Goal: Register for event/course

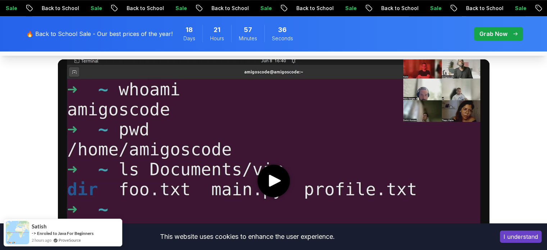
scroll to position [359, 0]
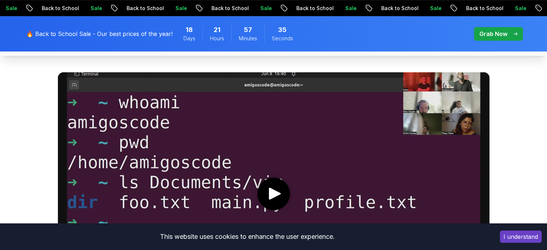
click at [280, 191] on icon "play" at bounding box center [274, 194] width 15 height 12
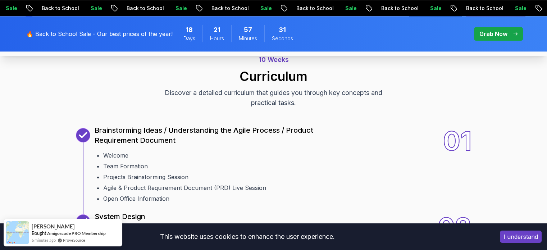
scroll to position [863, 0]
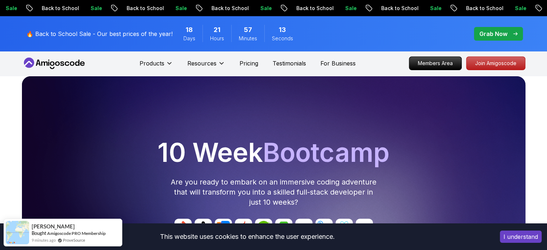
scroll to position [0, 0]
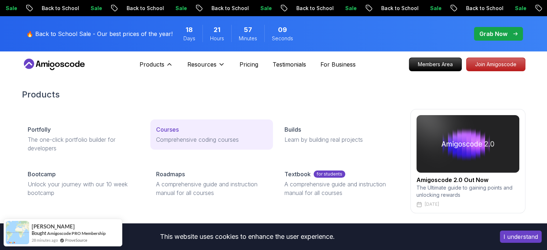
click at [173, 128] on p "Courses" at bounding box center [167, 129] width 23 height 9
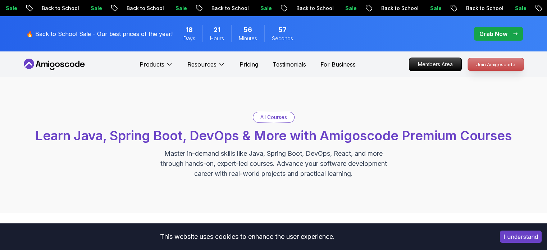
click at [507, 66] on p "Join Amigoscode" at bounding box center [496, 64] width 56 height 12
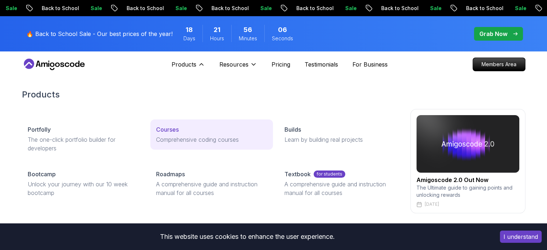
click at [179, 129] on div "Courses" at bounding box center [211, 129] width 111 height 9
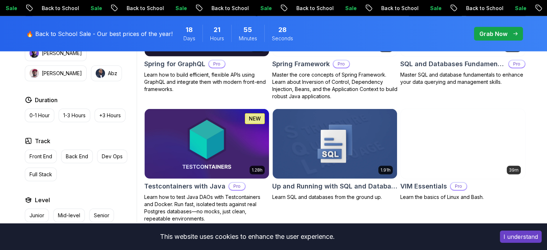
scroll to position [1941, 0]
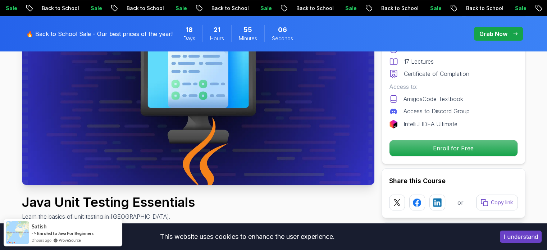
scroll to position [72, 0]
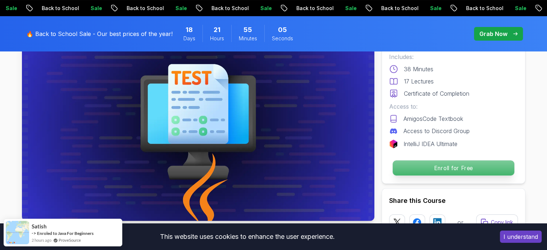
click at [420, 167] on p "Enroll for Free" at bounding box center [453, 167] width 122 height 15
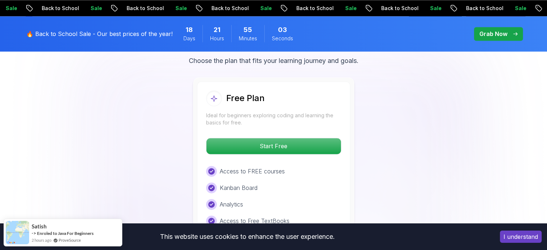
scroll to position [1149, 0]
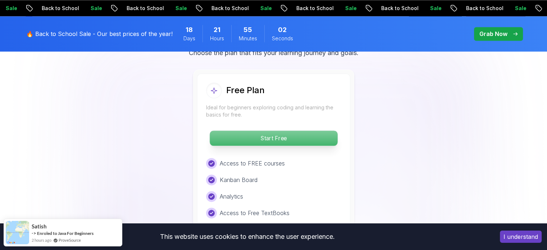
click at [284, 138] on p "Start Free" at bounding box center [274, 137] width 128 height 15
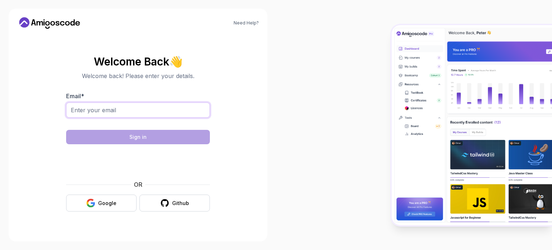
click at [157, 112] on input "Email *" at bounding box center [138, 109] width 144 height 15
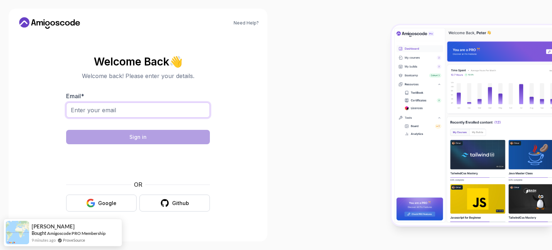
type input "ezgiaydinhan@gmail.com"
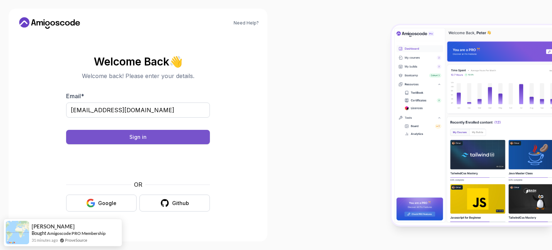
click at [142, 138] on div "Sign in" at bounding box center [137, 136] width 17 height 7
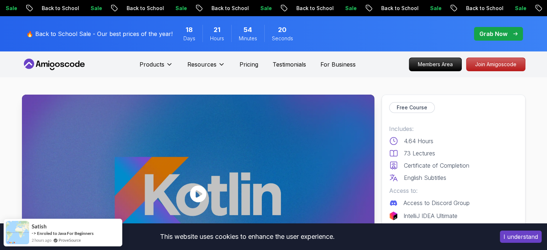
drag, startPoint x: 379, startPoint y: 63, endPoint x: 377, endPoint y: 68, distance: 5.8
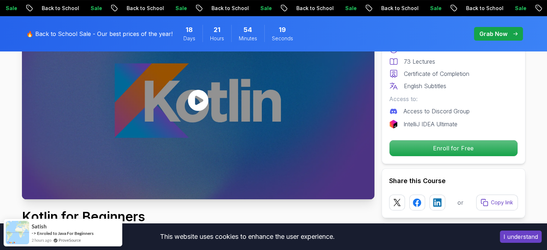
scroll to position [180, 0]
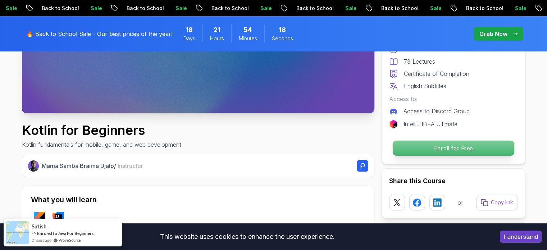
click at [418, 145] on p "Enroll for Free" at bounding box center [453, 148] width 122 height 15
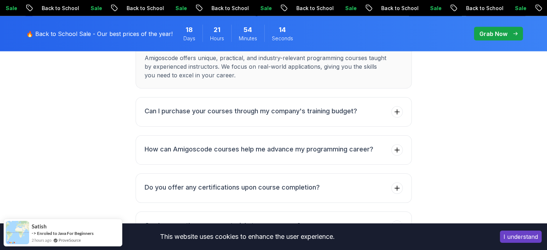
scroll to position [1594, 0]
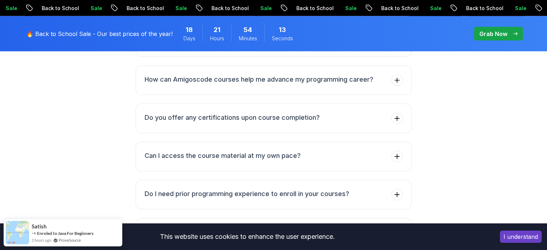
click at [88, 34] on p "🔥 Back to School Sale - Our best prices of the year!" at bounding box center [99, 33] width 146 height 9
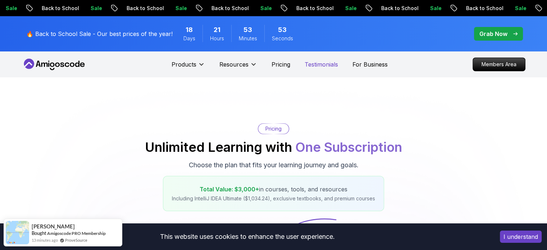
click at [317, 64] on p "Testimonials" at bounding box center [320, 64] width 33 height 9
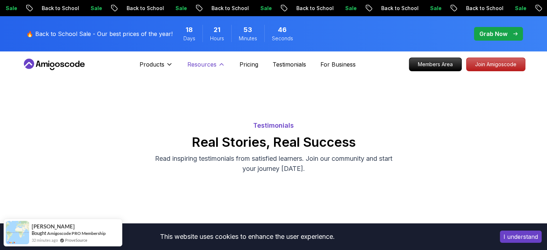
click at [204, 62] on p "Resources" at bounding box center [201, 64] width 29 height 9
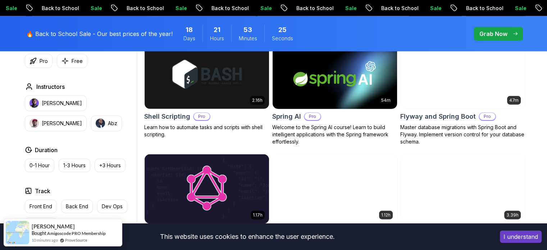
scroll to position [1869, 0]
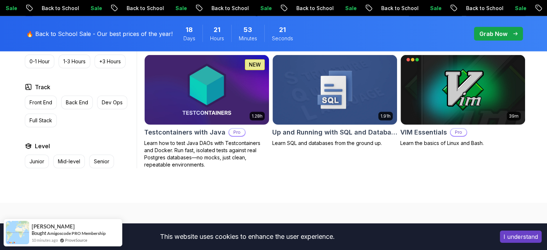
scroll to position [1905, 0]
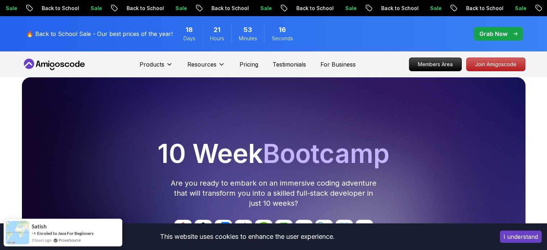
scroll to position [219, 0]
